Goal: Task Accomplishment & Management: Manage account settings

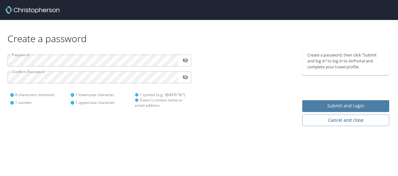
click at [314, 108] on span "Submit and Login" at bounding box center [345, 106] width 77 height 8
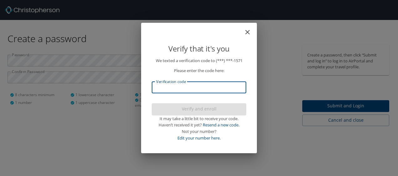
click at [202, 86] on input "Verification code" at bounding box center [199, 88] width 94 height 12
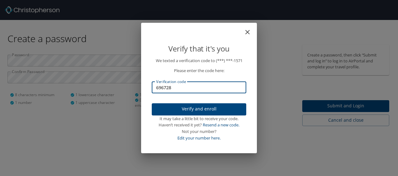
type input "696728"
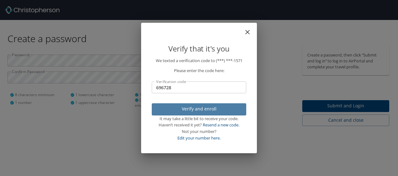
click at [187, 109] on span "Verify and enroll" at bounding box center [199, 109] width 84 height 8
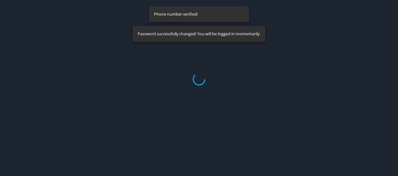
select select "US"
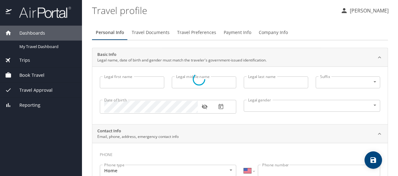
type input "Richard"
type input "Clifton"
type input "Butler"
type input "Male"
select select "US"
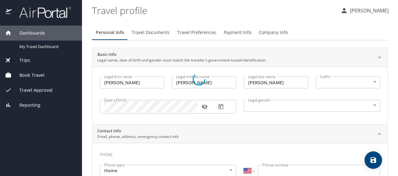
select select "US"
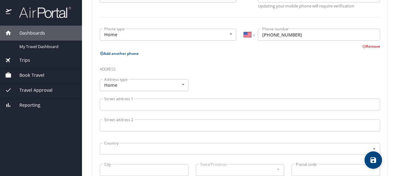
scroll to position [176, 0]
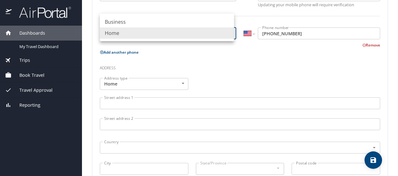
click at [227, 33] on body "Dashboards My Travel Dashboard Trips Current / Future Trips Past Trips Trips Mi…" at bounding box center [199, 88] width 398 height 176
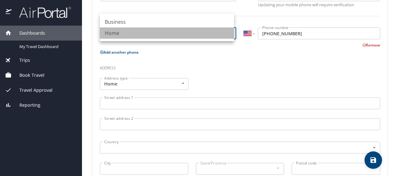
click at [231, 33] on li "Home" at bounding box center [167, 33] width 134 height 11
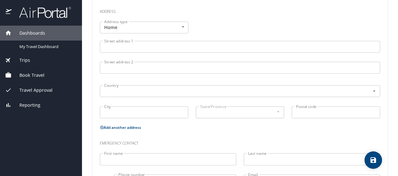
scroll to position [234, 0]
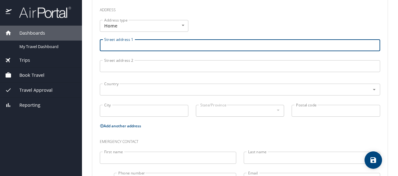
click at [150, 44] on input "Street address 1" at bounding box center [240, 45] width 280 height 12
type input "3024 Wesley Circle"
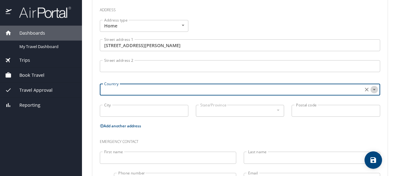
click at [371, 89] on icon "Open" at bounding box center [374, 90] width 6 height 6
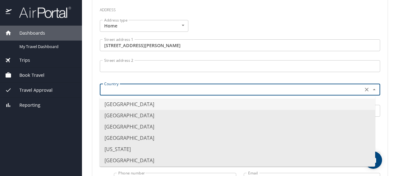
click at [124, 104] on li "United States of America" at bounding box center [236, 104] width 275 height 11
type input "United States of America"
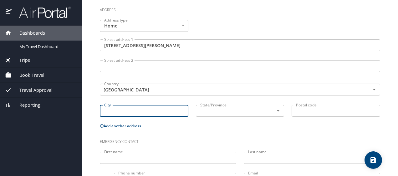
click at [118, 111] on input "City" at bounding box center [144, 111] width 88 height 12
type input "Woodworth"
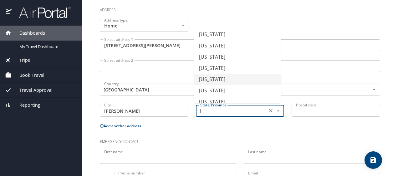
scroll to position [73, 0]
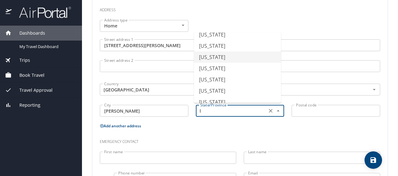
click at [217, 58] on li "Louisiana" at bounding box center [237, 57] width 87 height 11
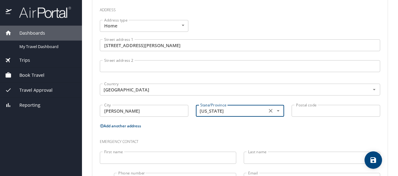
type input "Louisiana"
click at [314, 108] on input "Postal code" at bounding box center [335, 111] width 88 height 12
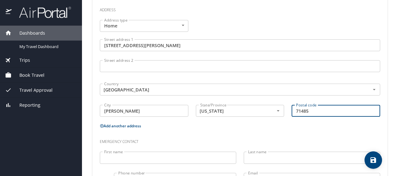
type input "71485"
click at [137, 157] on input "First name" at bounding box center [168, 158] width 136 height 12
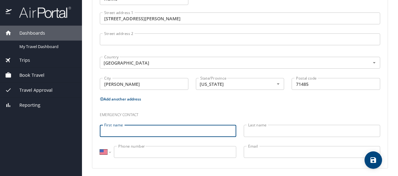
scroll to position [262, 0]
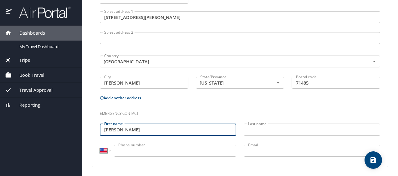
type input "Kristi"
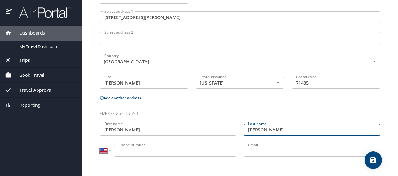
type input "Butler"
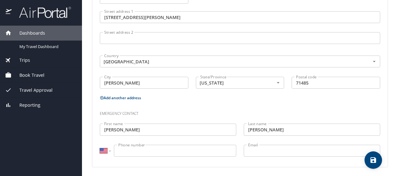
click at [134, 151] on input "Phone number" at bounding box center [175, 151] width 122 height 12
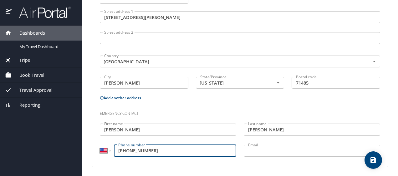
type input "(318) 308-4659"
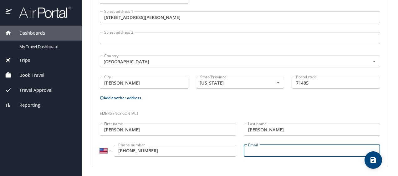
click at [274, 149] on input "Email" at bounding box center [312, 151] width 136 height 12
click at [332, 145] on input "Kristibutler@auddenlink.net" at bounding box center [312, 151] width 136 height 12
click at [274, 150] on input "Kristibutler@auddenlink.net" at bounding box center [312, 151] width 136 height 12
click at [311, 150] on input "Kristibutler@suddenlink.net" at bounding box center [312, 151] width 136 height 12
type input "Kristibutler@suddenlink.net"
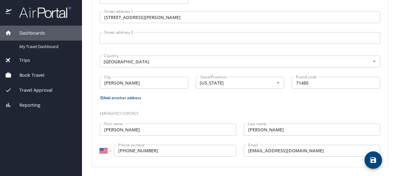
click at [371, 161] on icon "save" at bounding box center [373, 161] width 6 height 6
select select "US"
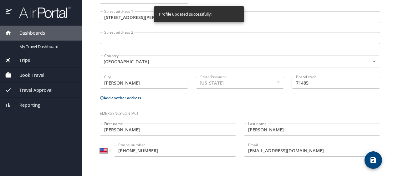
select select "US"
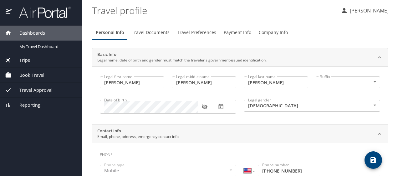
scroll to position [0, 0]
click at [144, 33] on span "Travel Documents" at bounding box center [151, 33] width 38 height 8
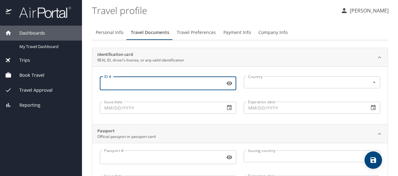
click at [121, 83] on input "ID #" at bounding box center [161, 84] width 123 height 12
click at [371, 81] on icon "Open" at bounding box center [374, 82] width 6 height 6
type input "3986266"
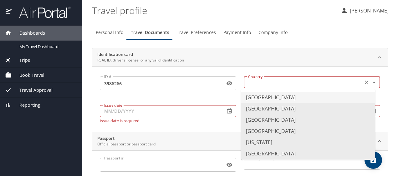
click at [267, 98] on li "United States of America" at bounding box center [308, 97] width 134 height 11
type input "United States of America"
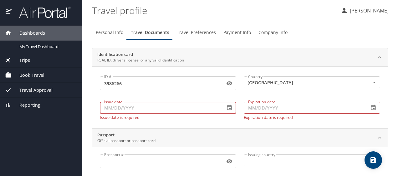
click at [142, 111] on input "Issue date" at bounding box center [160, 108] width 120 height 12
type input "08/20/2024"
click at [279, 110] on input "Expiration date" at bounding box center [304, 108] width 120 height 12
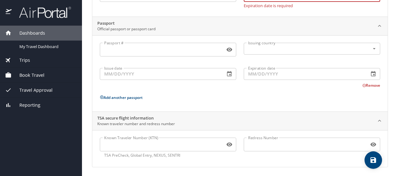
scroll to position [112, 0]
type input "02/10/2030"
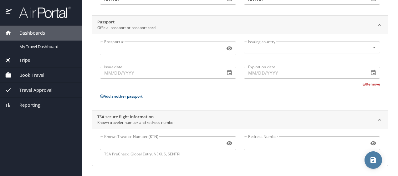
scroll to position [108, 0]
click at [372, 160] on icon "save" at bounding box center [373, 161] width 6 height 6
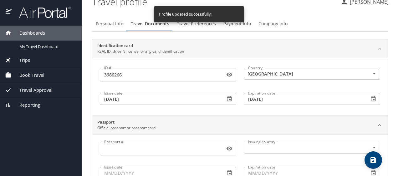
scroll to position [0, 0]
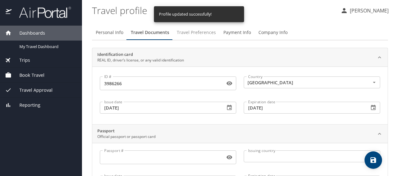
click at [200, 32] on span "Travel Preferences" at bounding box center [196, 33] width 39 height 8
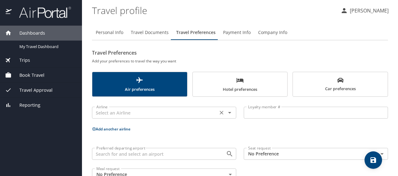
click at [226, 113] on icon "Open" at bounding box center [230, 113] width 8 height 8
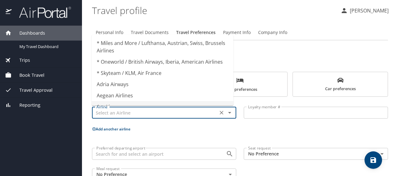
type input "Aer Lingus"
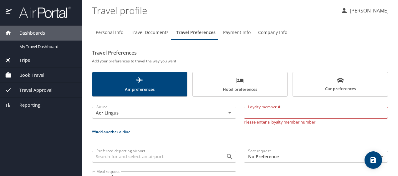
click at [333, 55] on h2 "Travel Preferences" at bounding box center [240, 53] width 296 height 10
click at [220, 113] on icon "Clear" at bounding box center [221, 113] width 6 height 6
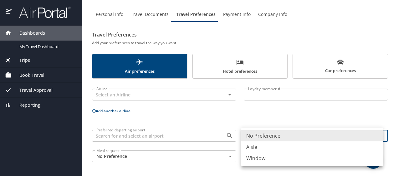
scroll to position [18, 0]
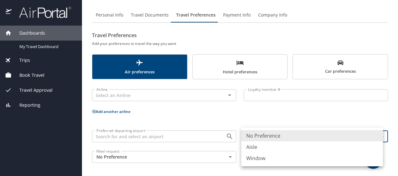
click at [376, 135] on body "Dashboards My Travel Dashboard Trips Current / Future Trips Past Trips Trips Mi…" at bounding box center [199, 88] width 398 height 176
click at [253, 147] on li "Aisle" at bounding box center [312, 147] width 142 height 11
type input "Aisle"
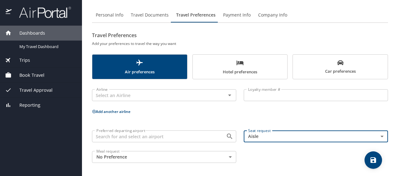
click at [372, 160] on icon "save" at bounding box center [373, 161] width 6 height 6
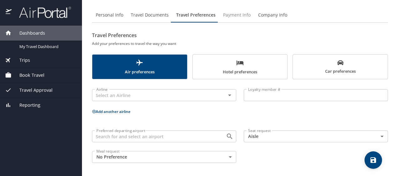
click at [247, 16] on span "Payment Info" at bounding box center [237, 15] width 28 height 8
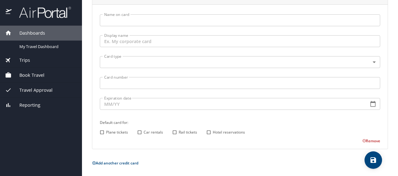
scroll to position [83, 0]
click at [373, 159] on icon "save" at bounding box center [373, 161] width 8 height 8
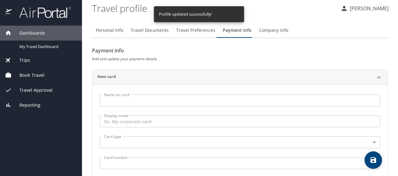
scroll to position [0, 0]
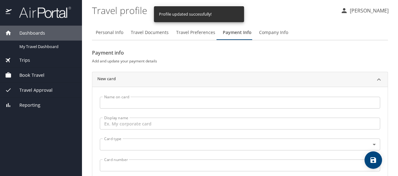
click at [270, 33] on span "Company Info" at bounding box center [273, 33] width 29 height 8
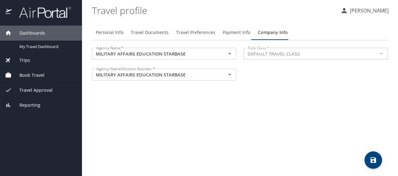
click at [375, 161] on icon "save" at bounding box center [373, 161] width 6 height 6
click at [38, 91] on span "Travel Approval" at bounding box center [32, 90] width 41 height 7
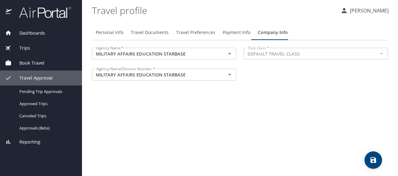
click at [31, 34] on span "Dashboards" at bounding box center [28, 33] width 33 height 7
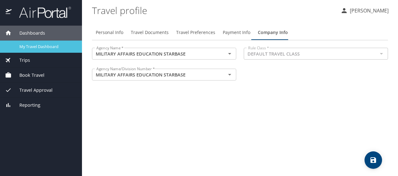
click at [36, 47] on span "My Travel Dashboard" at bounding box center [46, 47] width 55 height 6
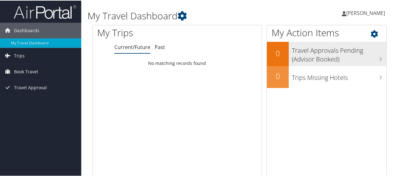
click at [379, 58] on icon at bounding box center [380, 58] width 3 height 5
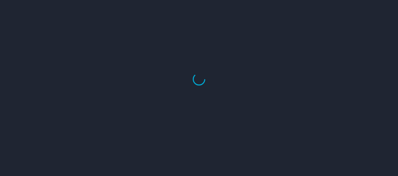
select select "US"
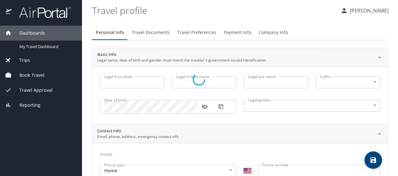
type input "Richard"
type input "Clifton"
type input "Butler"
type input "Male"
type input "Kristi"
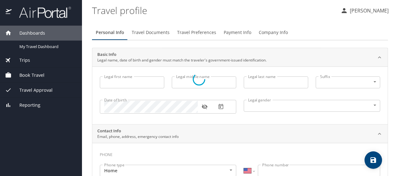
type input "Butler"
type input "(318) 308-4659"
type input "Kristibutler@suddenlink.net"
select select "US"
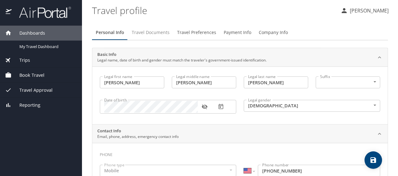
click at [139, 33] on span "Travel Documents" at bounding box center [151, 33] width 38 height 8
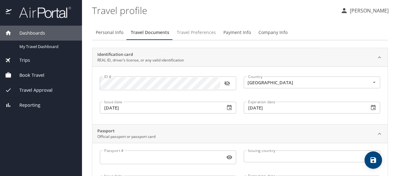
click at [193, 31] on span "Travel Preferences" at bounding box center [196, 33] width 39 height 8
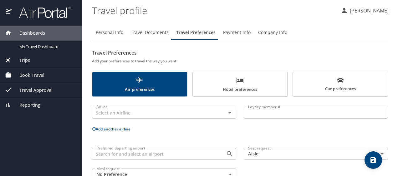
click at [243, 33] on span "Payment Info" at bounding box center [237, 33] width 28 height 8
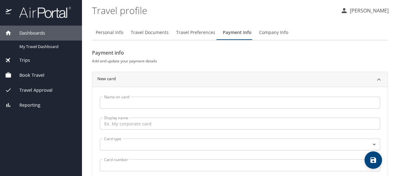
click at [269, 33] on span "Company Info" at bounding box center [273, 33] width 29 height 8
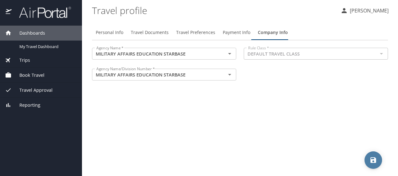
click at [374, 158] on icon "save" at bounding box center [373, 161] width 6 height 6
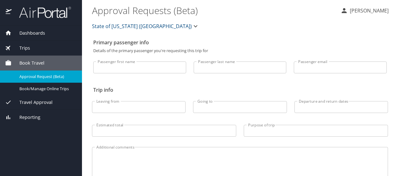
click at [107, 71] on input "Passenger first name" at bounding box center [139, 68] width 93 height 12
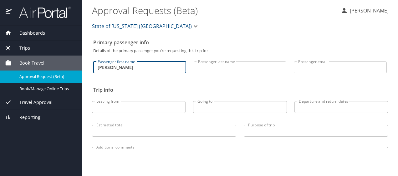
type input "Richard"
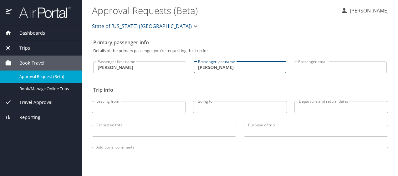
type input "Butler"
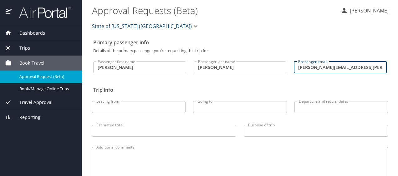
type input "richard.c.butler.nfg@army.mil"
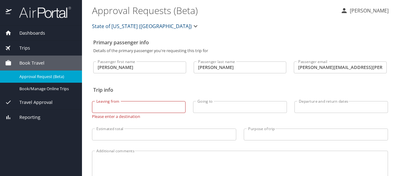
click at [23, 33] on span "Dashboards" at bounding box center [28, 33] width 33 height 7
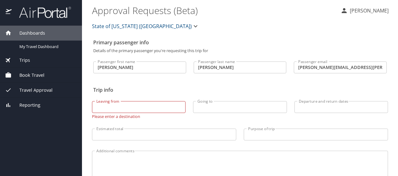
click at [43, 32] on span "Dashboards" at bounding box center [28, 33] width 33 height 7
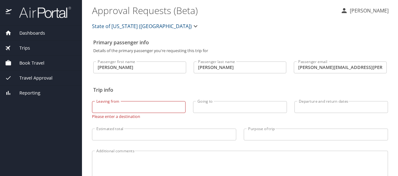
click at [43, 32] on span "Dashboards" at bounding box center [28, 33] width 33 height 7
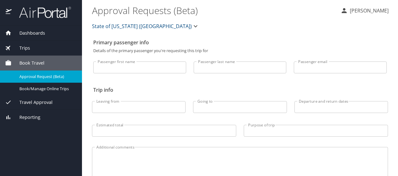
click at [34, 103] on span "Travel Approval" at bounding box center [32, 102] width 41 height 7
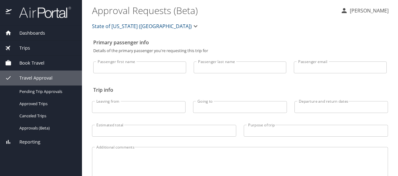
click at [35, 33] on span "Dashboards" at bounding box center [28, 33] width 33 height 7
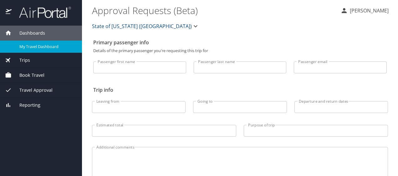
click at [33, 47] on span "My Travel Dashboard" at bounding box center [46, 47] width 55 height 6
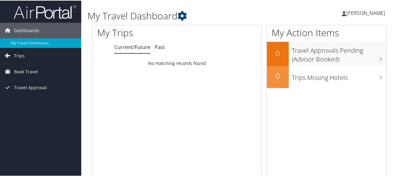
click at [355, 12] on span "[PERSON_NAME]" at bounding box center [365, 12] width 39 height 7
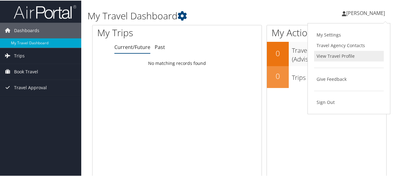
click at [324, 56] on link "View Travel Profile" at bounding box center [349, 55] width 70 height 11
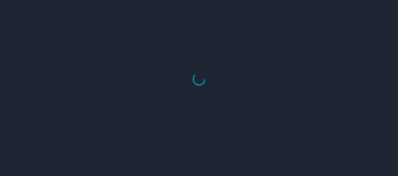
select select "US"
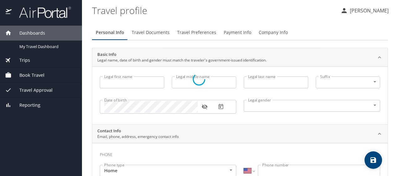
select select "US"
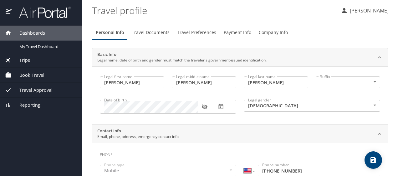
type input "Richard"
type input "Clifton"
type input "Butler"
type input "Male"
type input "Kristi"
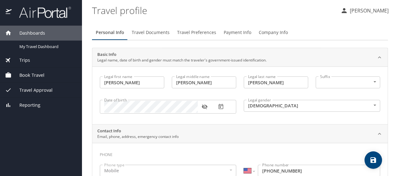
type input "Butler"
type input "(318) 308-4659"
type input "Kristibutler@suddenlink.net"
click at [144, 33] on span "Travel Documents" at bounding box center [151, 33] width 38 height 8
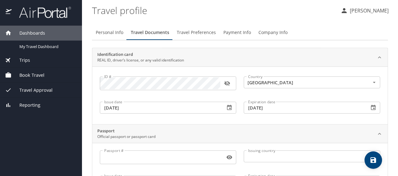
click at [191, 34] on span "Travel Preferences" at bounding box center [196, 33] width 39 height 8
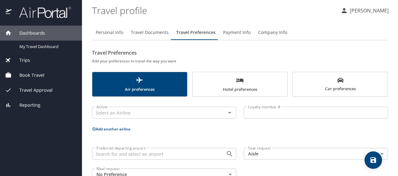
click at [236, 31] on span "Payment Info" at bounding box center [237, 33] width 28 height 8
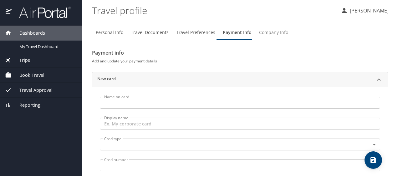
click at [274, 33] on span "Company Info" at bounding box center [273, 33] width 29 height 8
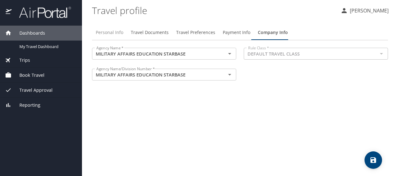
click at [110, 33] on span "Personal Info" at bounding box center [110, 33] width 28 height 8
select select "US"
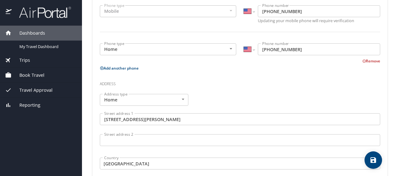
scroll to position [163, 0]
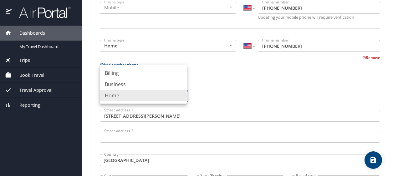
click at [181, 95] on body "Dashboards My Travel Dashboard Trips Current / Future Trips Past Trips Trips Mi…" at bounding box center [199, 88] width 398 height 176
click at [181, 95] on li "Home" at bounding box center [143, 95] width 87 height 11
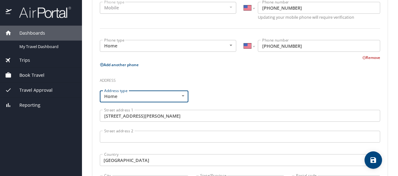
click at [228, 45] on body "Dashboards My Travel Dashboard Trips Current / Future Trips Past Trips Trips Mi…" at bounding box center [199, 88] width 398 height 176
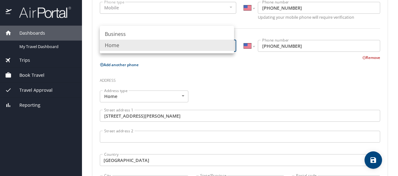
click at [228, 45] on li "Home" at bounding box center [167, 45] width 134 height 11
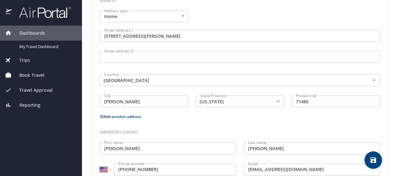
scroll to position [262, 0]
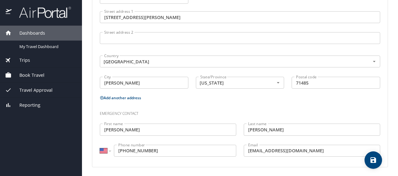
click at [37, 90] on span "Travel Approval" at bounding box center [32, 90] width 41 height 7
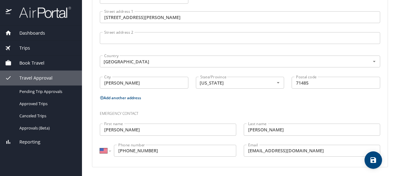
click at [28, 61] on span "Book Travel" at bounding box center [28, 63] width 33 height 7
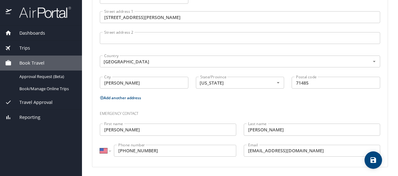
click at [26, 49] on span "Trips" at bounding box center [21, 48] width 18 height 7
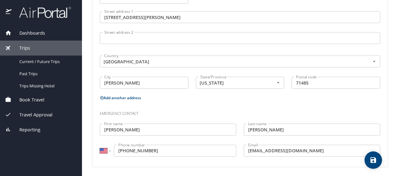
click at [29, 33] on span "Dashboards" at bounding box center [28, 33] width 33 height 7
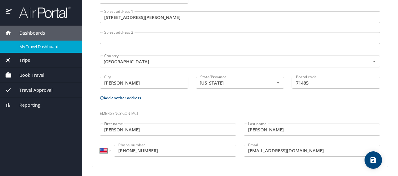
click at [28, 46] on span "My Travel Dashboard" at bounding box center [46, 47] width 55 height 6
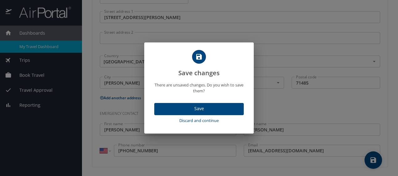
click at [189, 109] on span "Save" at bounding box center [198, 109] width 79 height 8
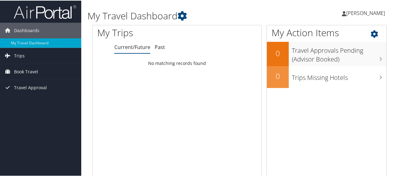
click at [372, 33] on icon at bounding box center [380, 32] width 18 height 11
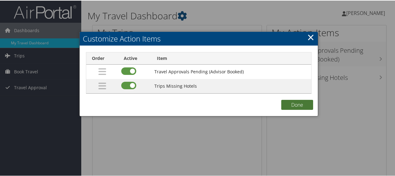
click at [292, 103] on button "Done" at bounding box center [297, 104] width 32 height 10
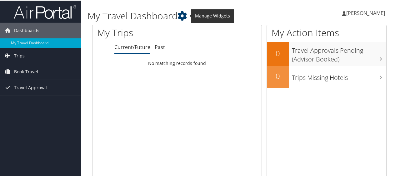
click at [182, 14] on icon at bounding box center [182, 15] width 9 height 9
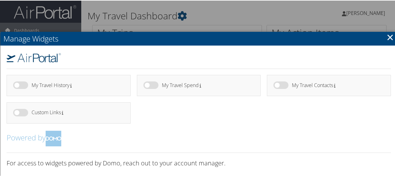
click at [311, 84] on h4 "My Travel Contacts" at bounding box center [336, 84] width 88 height 5
click at [389, 35] on link "×" at bounding box center [390, 36] width 7 height 13
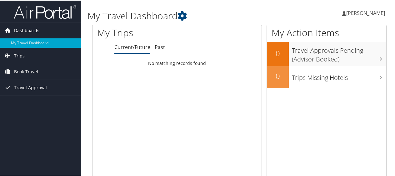
click at [19, 28] on span "Dashboards" at bounding box center [26, 30] width 25 height 16
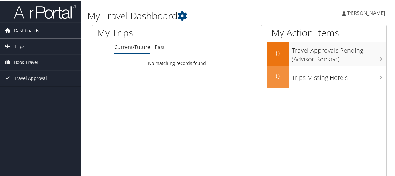
click at [37, 29] on span "Dashboards" at bounding box center [26, 30] width 25 height 16
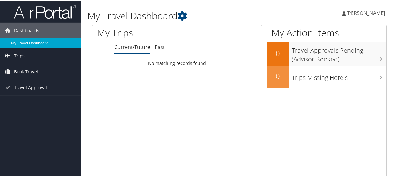
click at [33, 42] on link "My Travel Dashboard" at bounding box center [40, 42] width 81 height 9
click at [360, 11] on span "[PERSON_NAME]" at bounding box center [365, 12] width 39 height 7
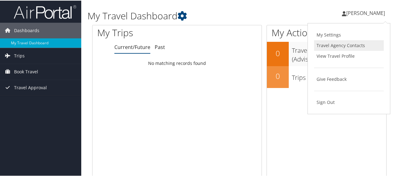
click at [321, 46] on link "Travel Agency Contacts" at bounding box center [349, 45] width 70 height 11
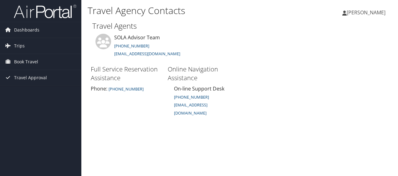
click at [354, 13] on span "[PERSON_NAME]" at bounding box center [365, 12] width 39 height 7
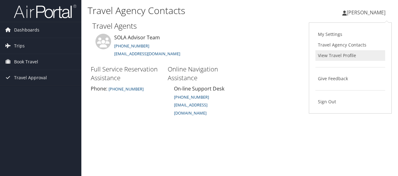
click at [321, 56] on link "View Travel Profile" at bounding box center [350, 55] width 70 height 11
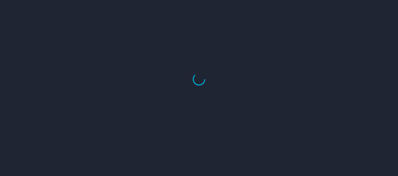
select select "US"
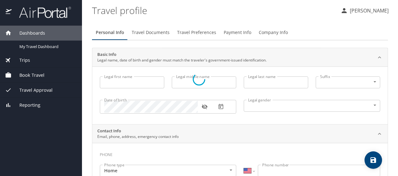
type input "[PERSON_NAME]"
type input "Clifton"
type input "Butler"
type input "Male"
type input "Kristi"
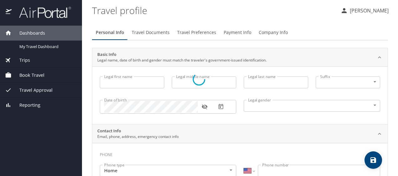
type input "Butler"
type input "(318) 308-4659"
type input "Kristibutler@suddenlink.net"
select select "US"
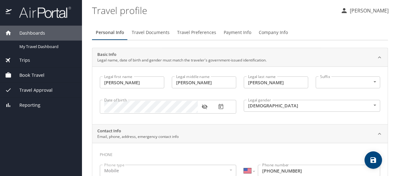
click at [228, 33] on span "Payment Info" at bounding box center [238, 33] width 28 height 8
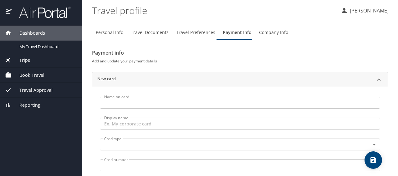
click at [274, 34] on span "Company Info" at bounding box center [273, 33] width 29 height 8
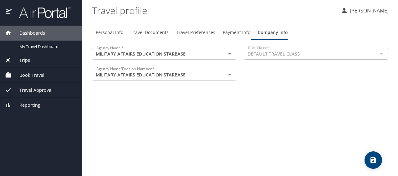
click at [383, 53] on div at bounding box center [381, 53] width 8 height 9
click at [236, 33] on span "Payment Info" at bounding box center [237, 33] width 28 height 8
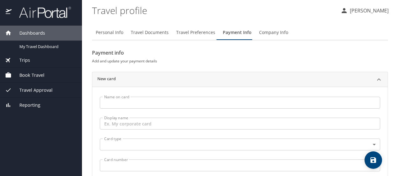
click at [203, 33] on span "Travel Preferences" at bounding box center [195, 33] width 39 height 8
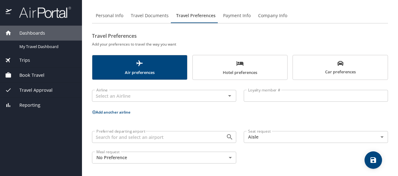
scroll to position [18, 0]
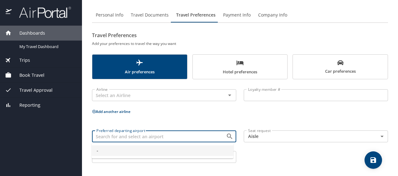
click at [168, 138] on input "Preferred departing airport" at bounding box center [155, 137] width 122 height 8
type input "-"
click at [176, 113] on p "Add another airline" at bounding box center [240, 112] width 296 height 8
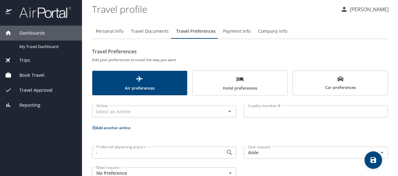
scroll to position [0, 0]
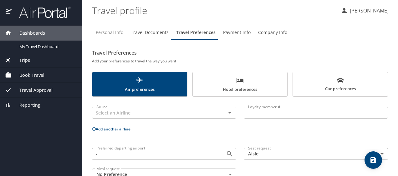
click at [108, 32] on span "Personal Info" at bounding box center [110, 33] width 28 height 8
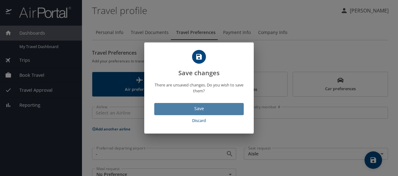
click at [194, 109] on span "Save" at bounding box center [198, 109] width 79 height 8
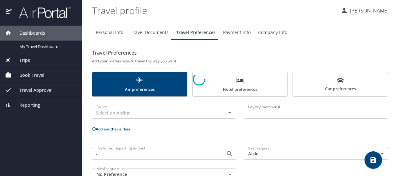
select select "US"
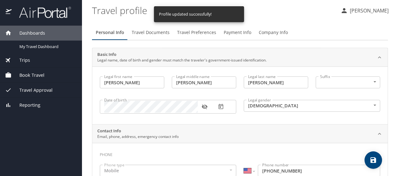
select select "US"
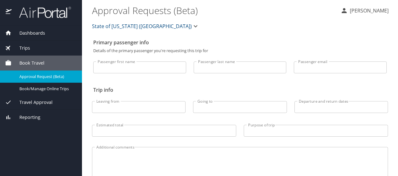
click at [120, 71] on input "Passenger first name" at bounding box center [139, 68] width 93 height 12
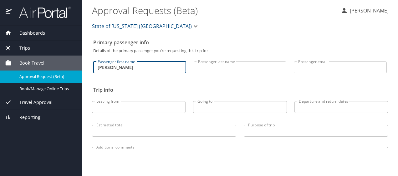
type input "Richard"
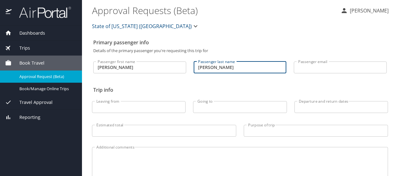
type input "Butler"
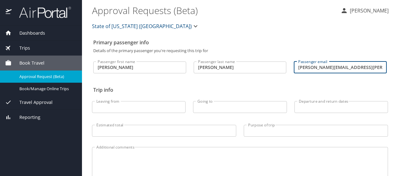
type input "richard.c.butler.nfg@army.mil"
click at [226, 89] on h2 "Trip info" at bounding box center [239, 90] width 293 height 10
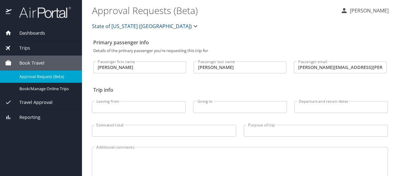
click at [366, 68] on input "richard.c.butler.nfg@army.mil" at bounding box center [340, 68] width 93 height 12
click at [192, 26] on icon "button" at bounding box center [196, 27] width 8 height 8
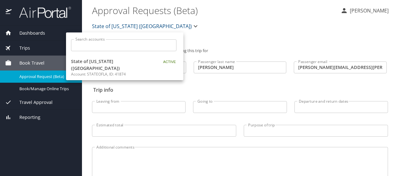
click at [233, 28] on div at bounding box center [199, 88] width 398 height 176
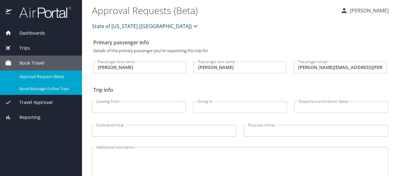
click at [39, 89] on span "Book/Manage Online Trips" at bounding box center [46, 89] width 55 height 6
click at [33, 102] on span "Travel Approval" at bounding box center [32, 102] width 41 height 7
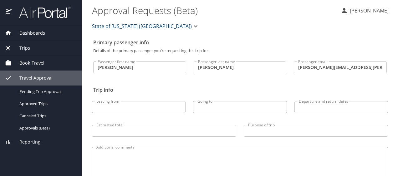
click at [29, 32] on span "Dashboards" at bounding box center [28, 33] width 33 height 7
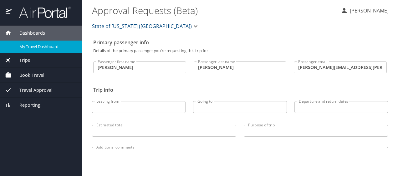
click at [31, 46] on span "My Travel Dashboard" at bounding box center [46, 47] width 55 height 6
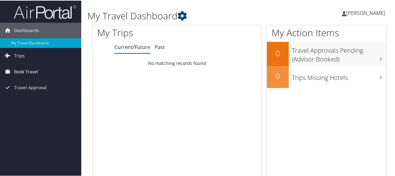
click at [20, 70] on span "Book Travel" at bounding box center [26, 71] width 24 height 16
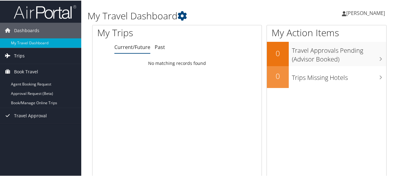
click at [21, 56] on span "Trips" at bounding box center [19, 56] width 11 height 16
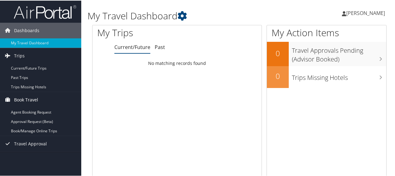
click at [18, 99] on span "Book Travel" at bounding box center [26, 100] width 24 height 16
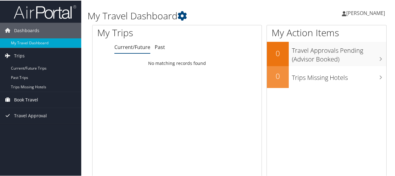
click at [18, 98] on span "Book Travel" at bounding box center [26, 100] width 24 height 16
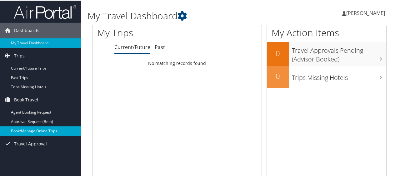
click at [20, 129] on link "Book/Manage Online Trips" at bounding box center [40, 130] width 81 height 9
